Goal: Complete application form: Complete application form

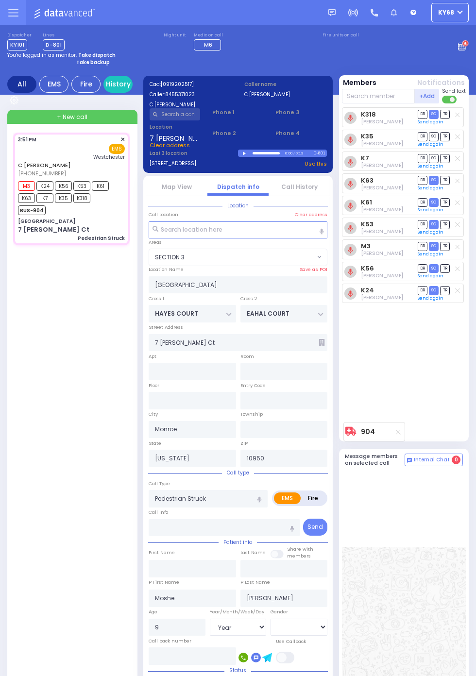
select select "SECTION 3"
select select "Year"
select select "[DEMOGRAPHIC_DATA]"
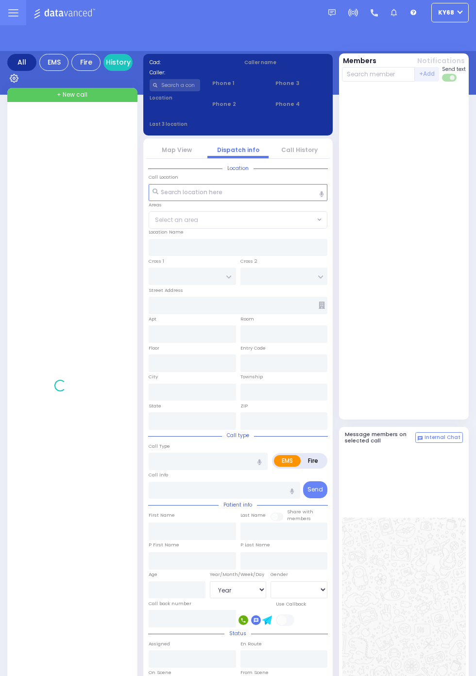
select select "Year"
select select "[DEMOGRAPHIC_DATA]"
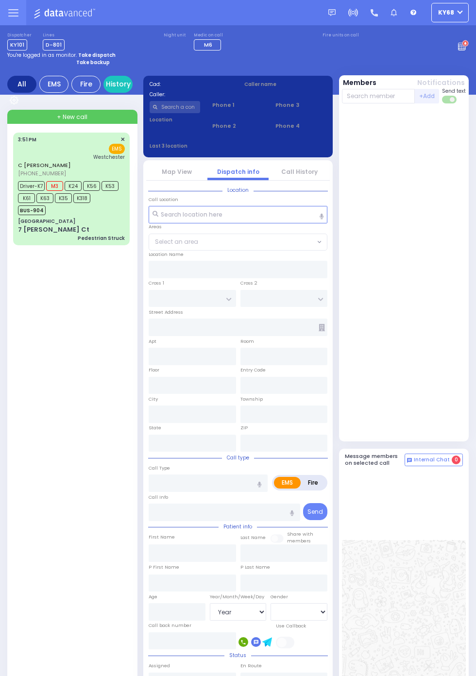
click at [29, 227] on div "7 [PERSON_NAME] Ct" at bounding box center [53, 230] width 71 height 10
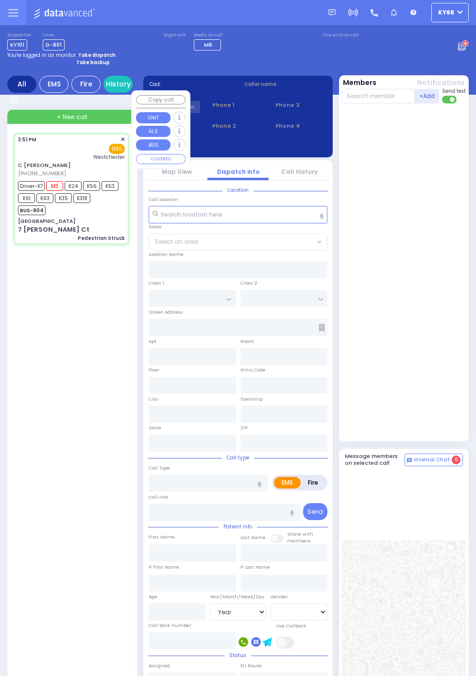
select select
type input "Pedestrian Struck"
radio input "true"
type input "Moshe"
type input "[PERSON_NAME]"
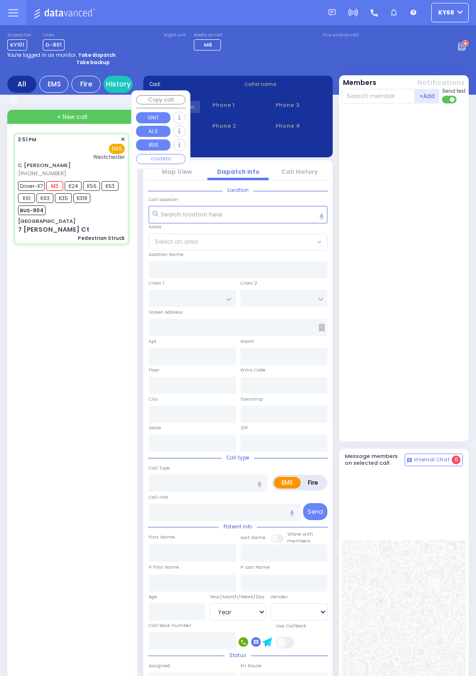
type input "9"
select select "Year"
select select "[DEMOGRAPHIC_DATA]"
type input "15:51"
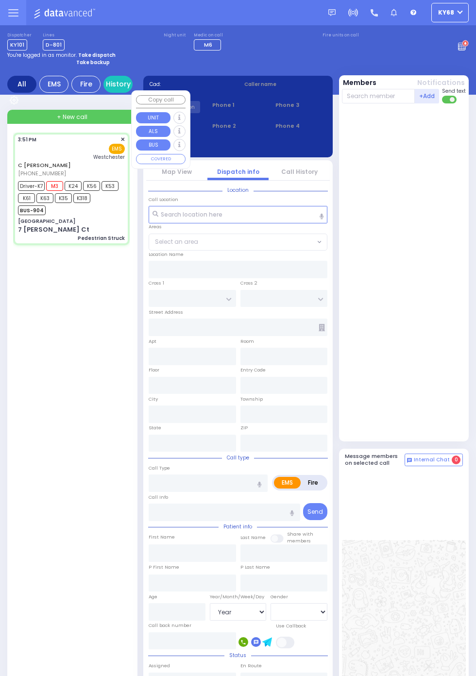
type input "15:52"
type input "16:17"
type input "[GEOGRAPHIC_DATA]-[PERSON_NAME][GEOGRAPHIC_DATA]"
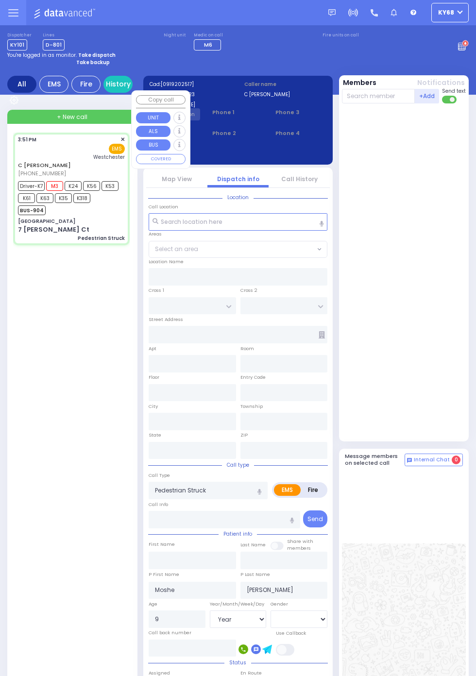
type input "[GEOGRAPHIC_DATA]"
type input "HAYES COURT"
type input "EAHAL COURT"
type input "7 [PERSON_NAME] Ct"
type input "Monroe"
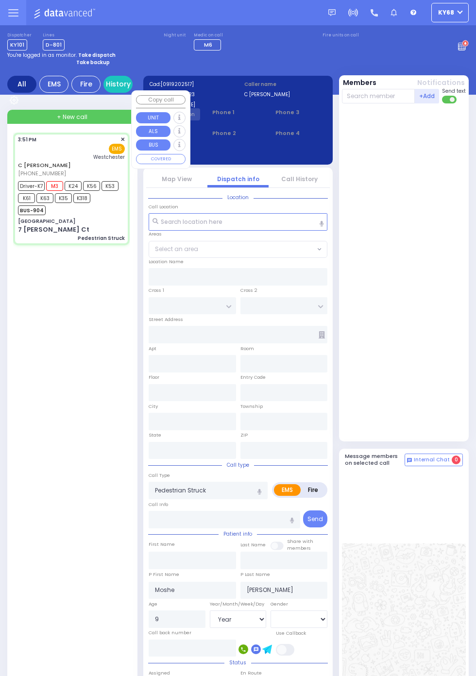
type input "[US_STATE]"
type input "10950"
select select "SECTION 3"
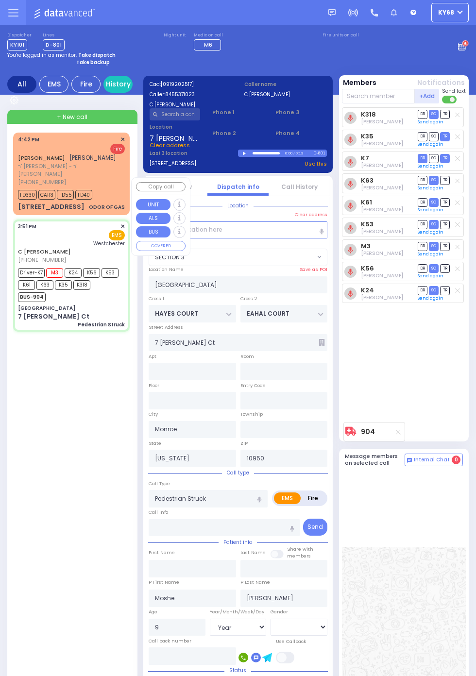
select select
radio input "true"
select select "Year"
select select "[DEMOGRAPHIC_DATA]"
select select "SECTION 3"
